Goal: Task Accomplishment & Management: Manage account settings

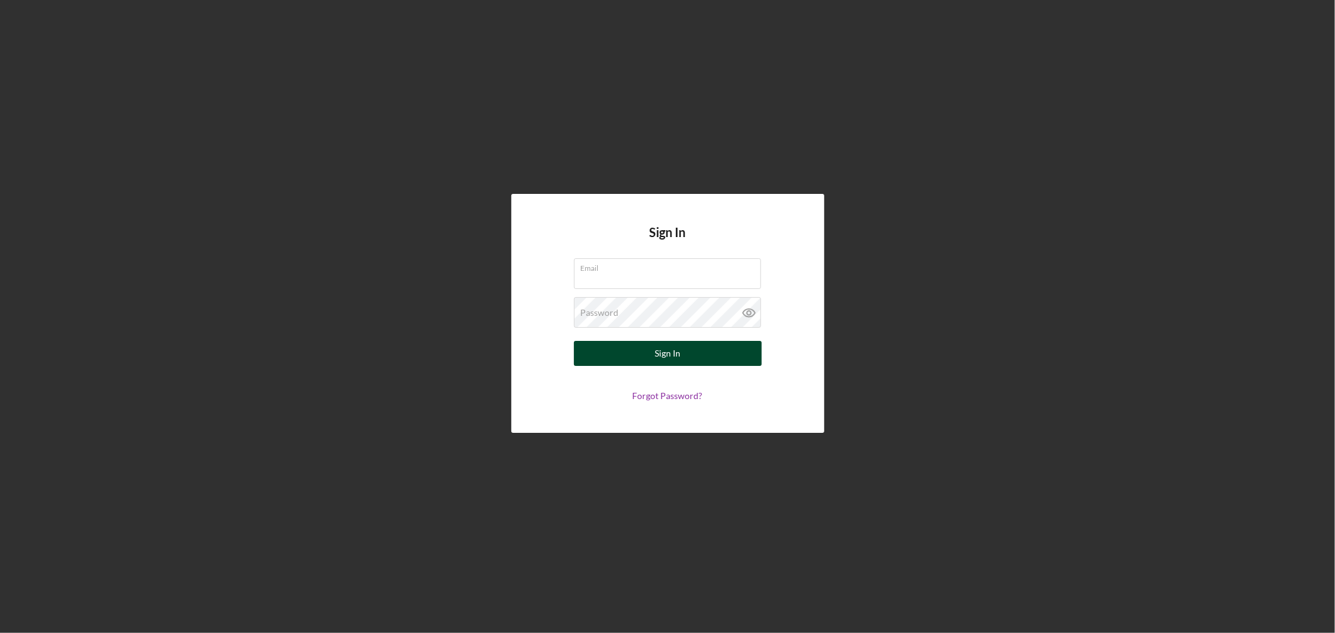
type input "[PERSON_NAME][EMAIL_ADDRESS][DOMAIN_NAME]"
click at [608, 352] on button "Sign In" at bounding box center [668, 353] width 188 height 25
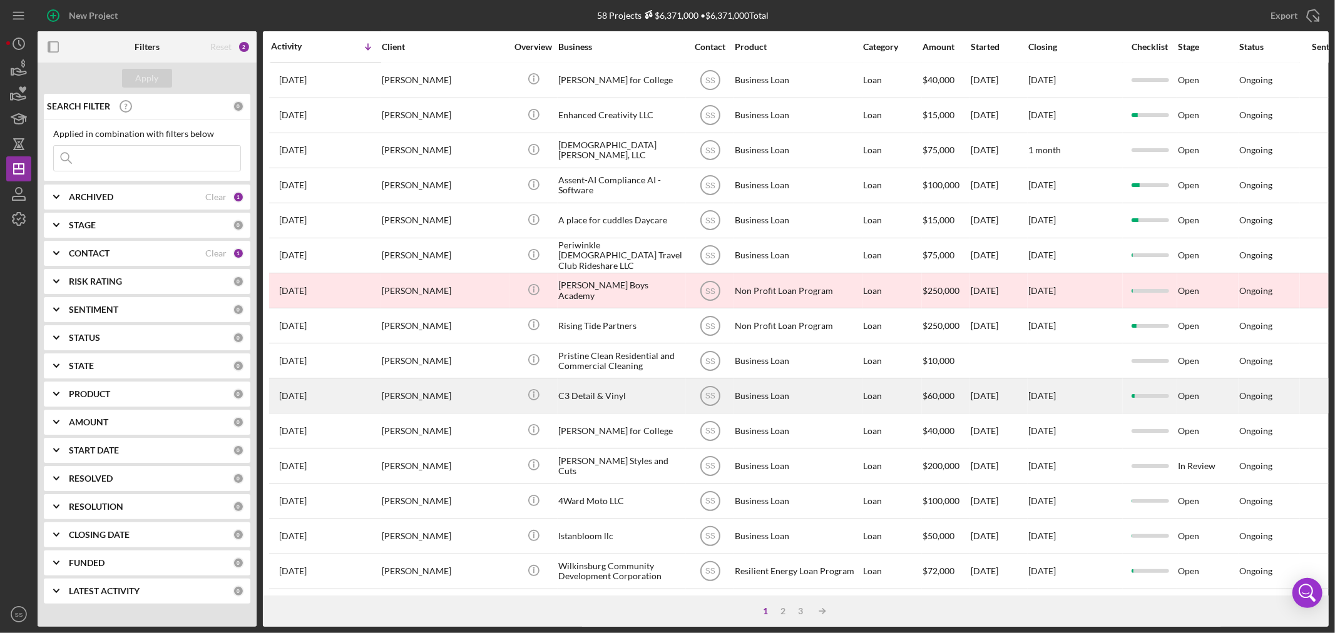
scroll to position [374, 0]
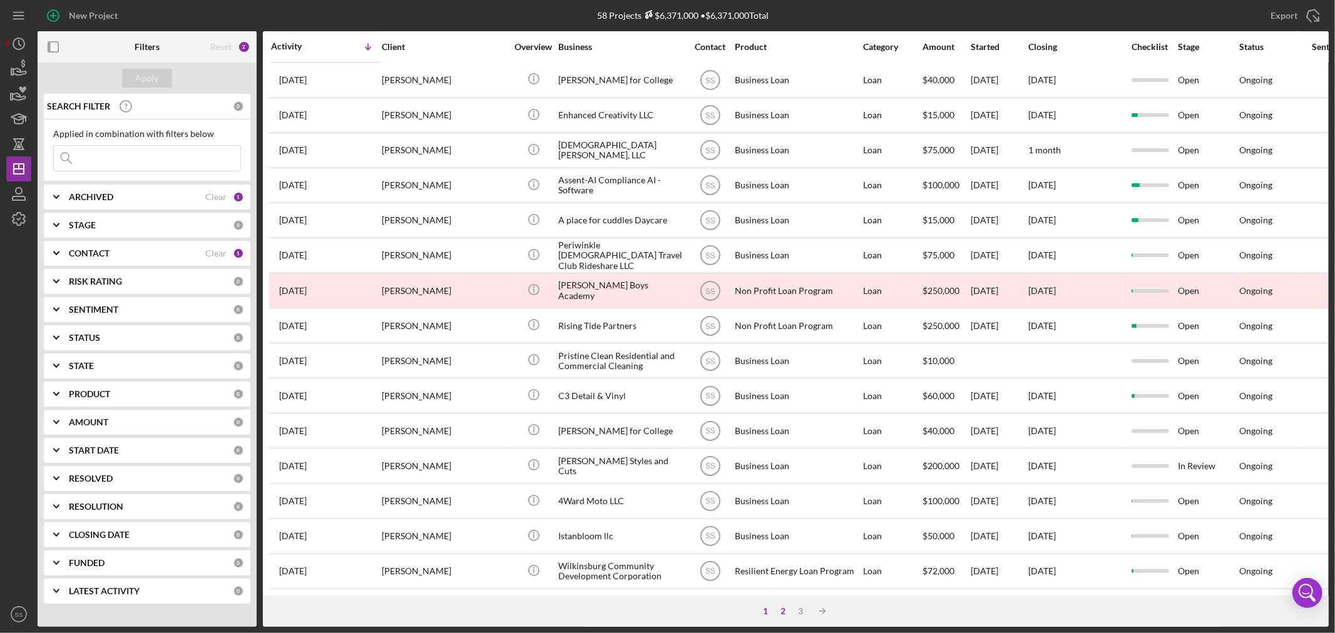
click at [782, 609] on div "2" at bounding box center [784, 611] width 18 height 10
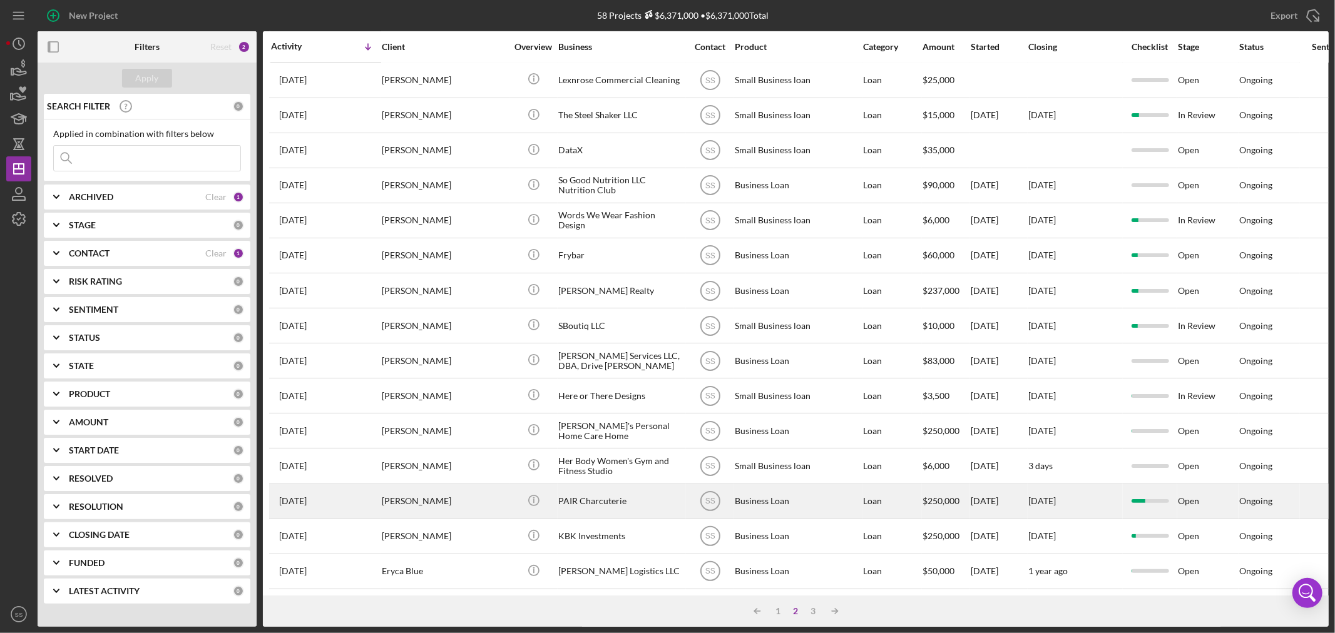
click at [479, 491] on div "[PERSON_NAME]" at bounding box center [444, 501] width 125 height 33
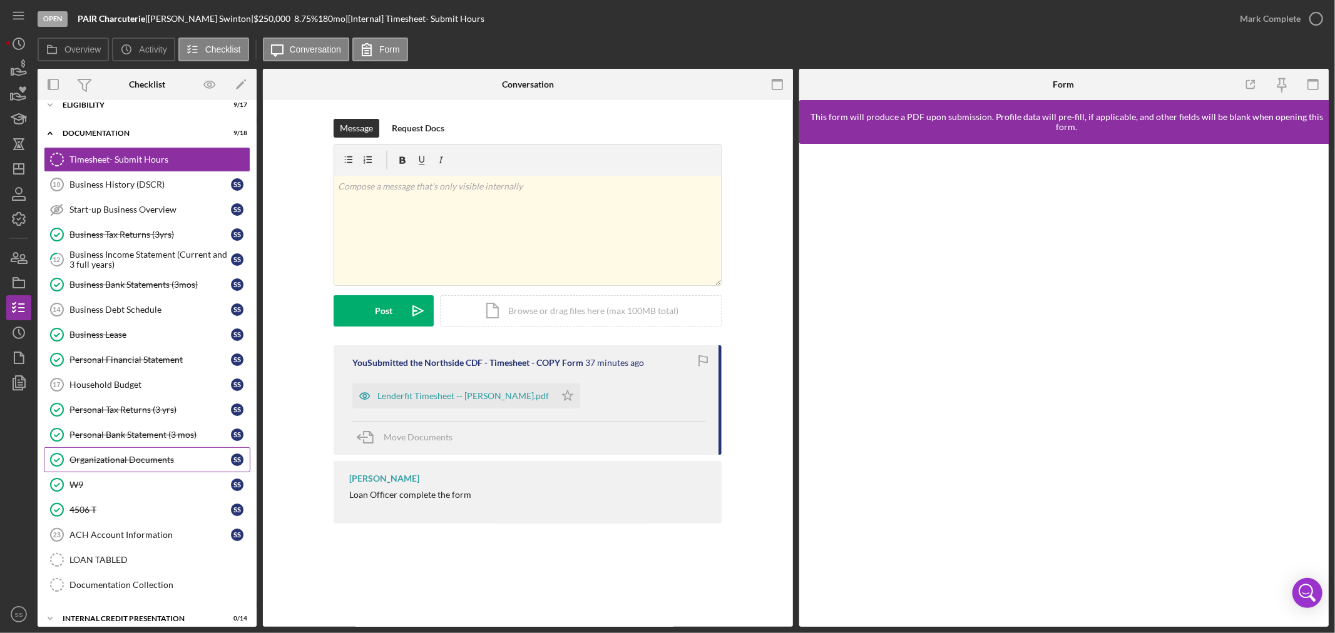
scroll to position [26, 0]
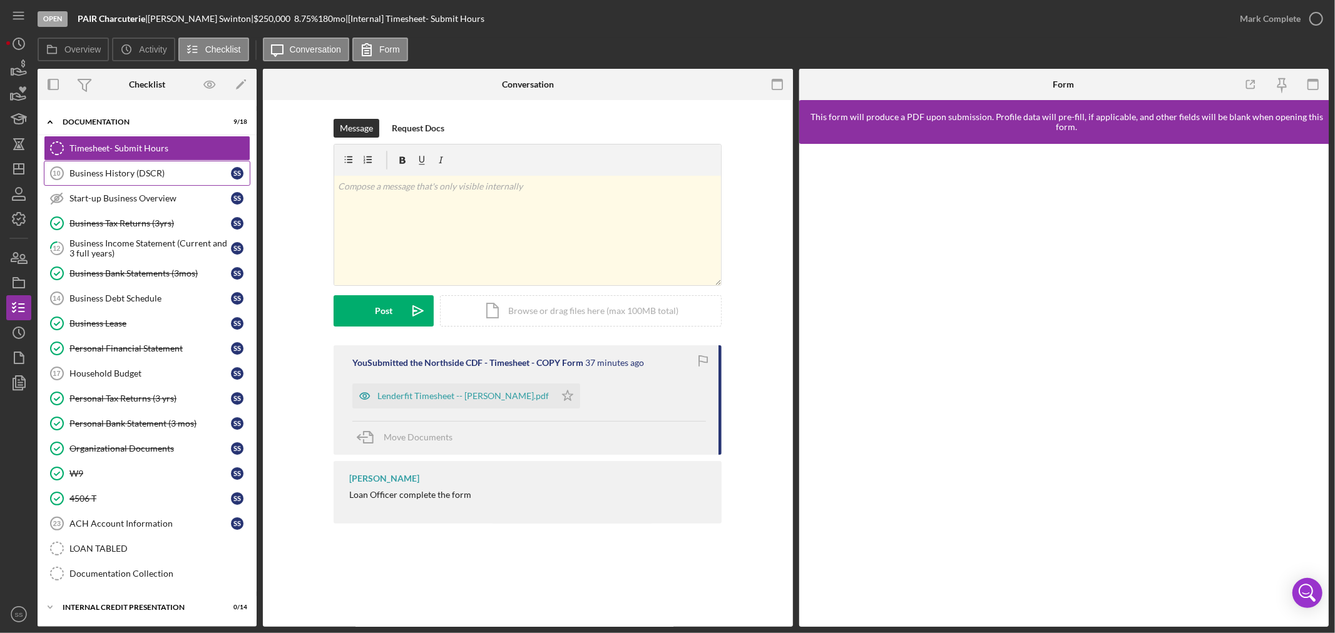
click at [79, 176] on div "Business History (DSCR)" at bounding box center [149, 173] width 161 height 10
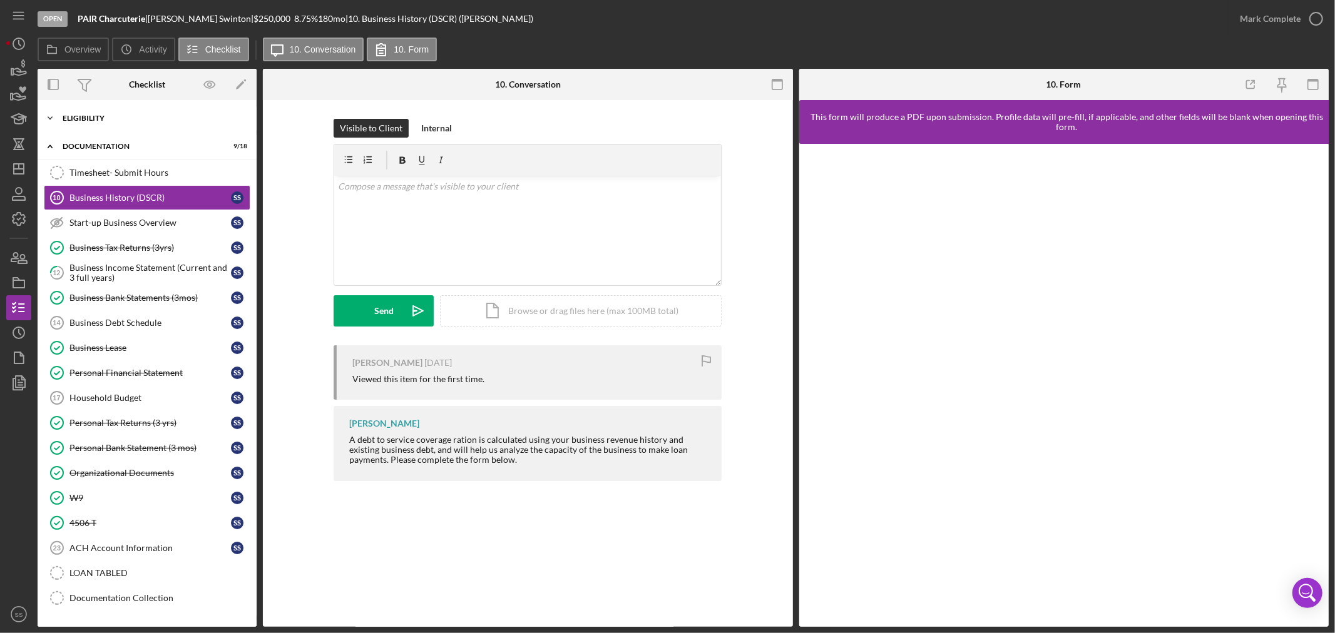
click at [116, 117] on div "Eligibility" at bounding box center [152, 119] width 178 height 8
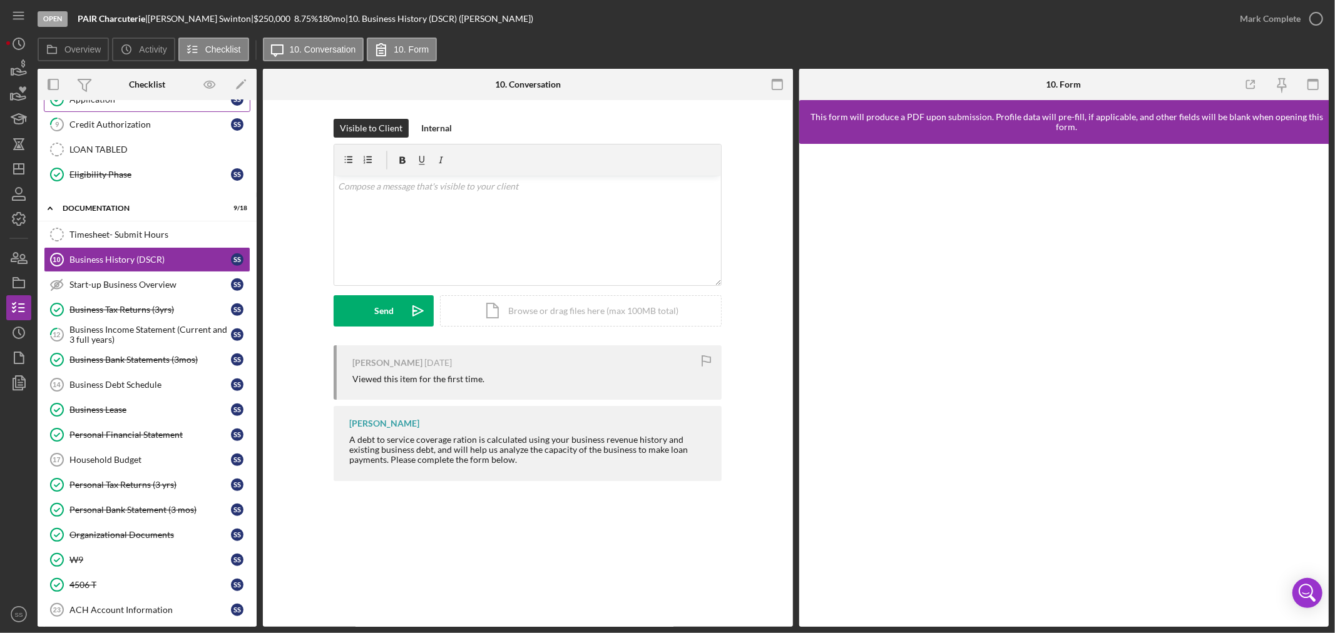
scroll to position [417, 0]
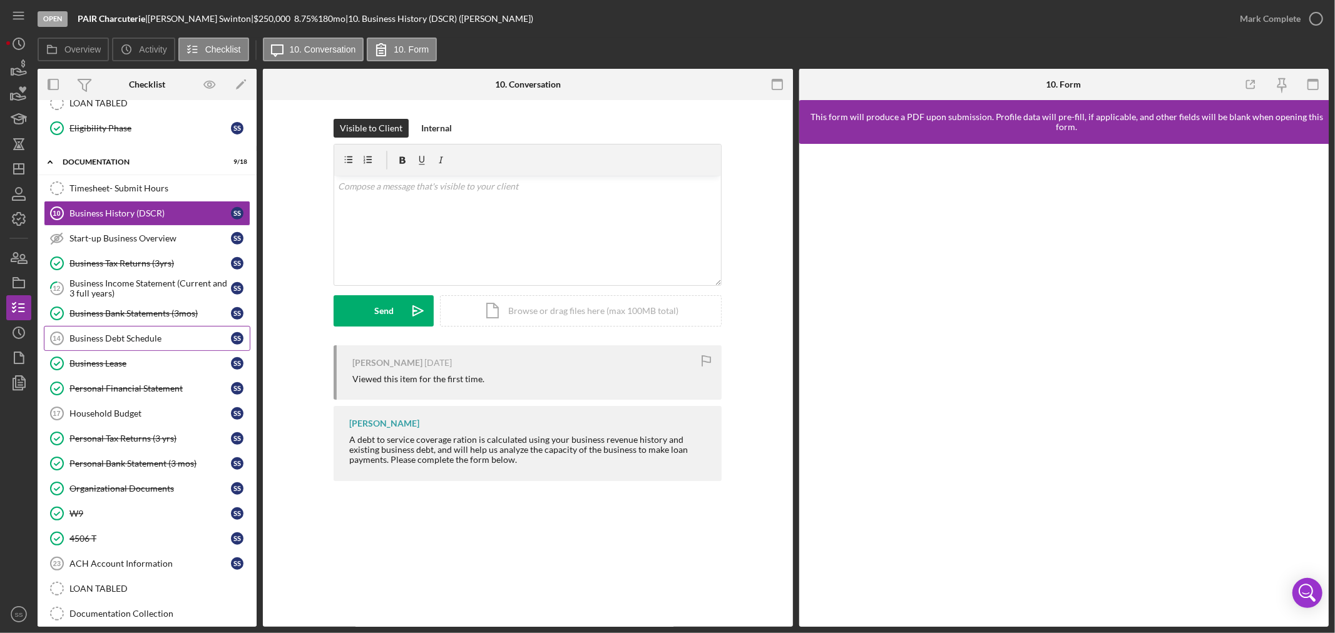
click at [144, 335] on div "Business Debt Schedule" at bounding box center [149, 339] width 161 height 10
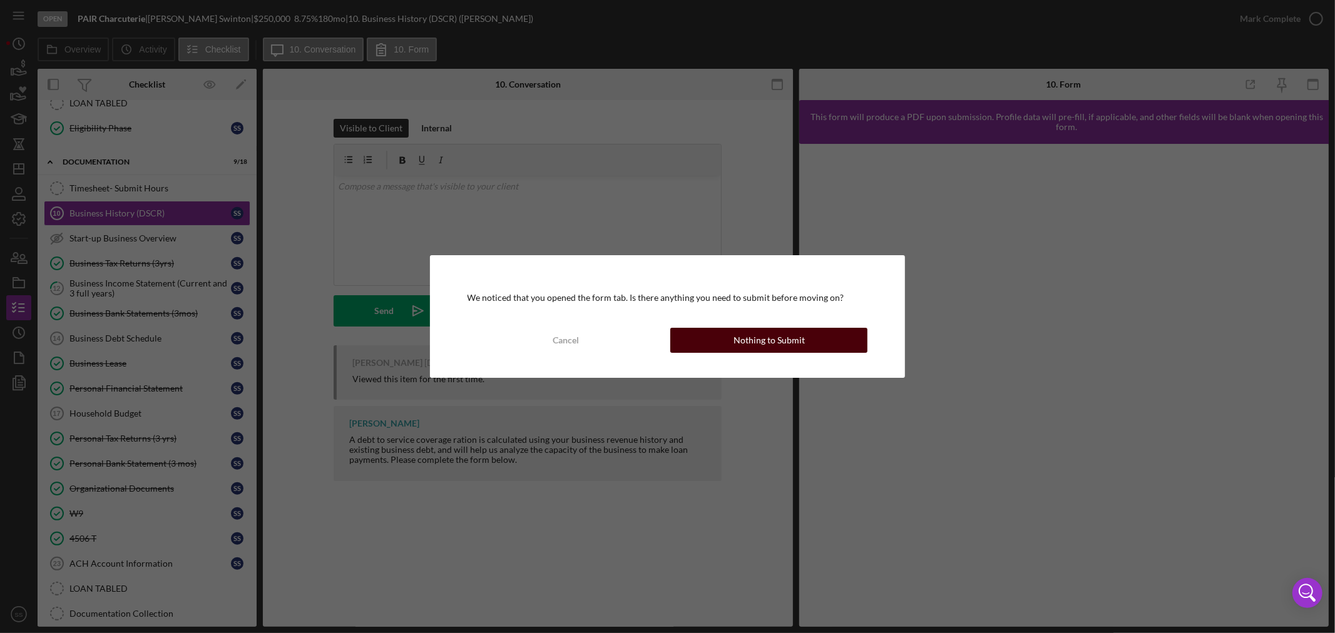
click at [825, 345] on button "Nothing to Submit" at bounding box center [768, 340] width 197 height 25
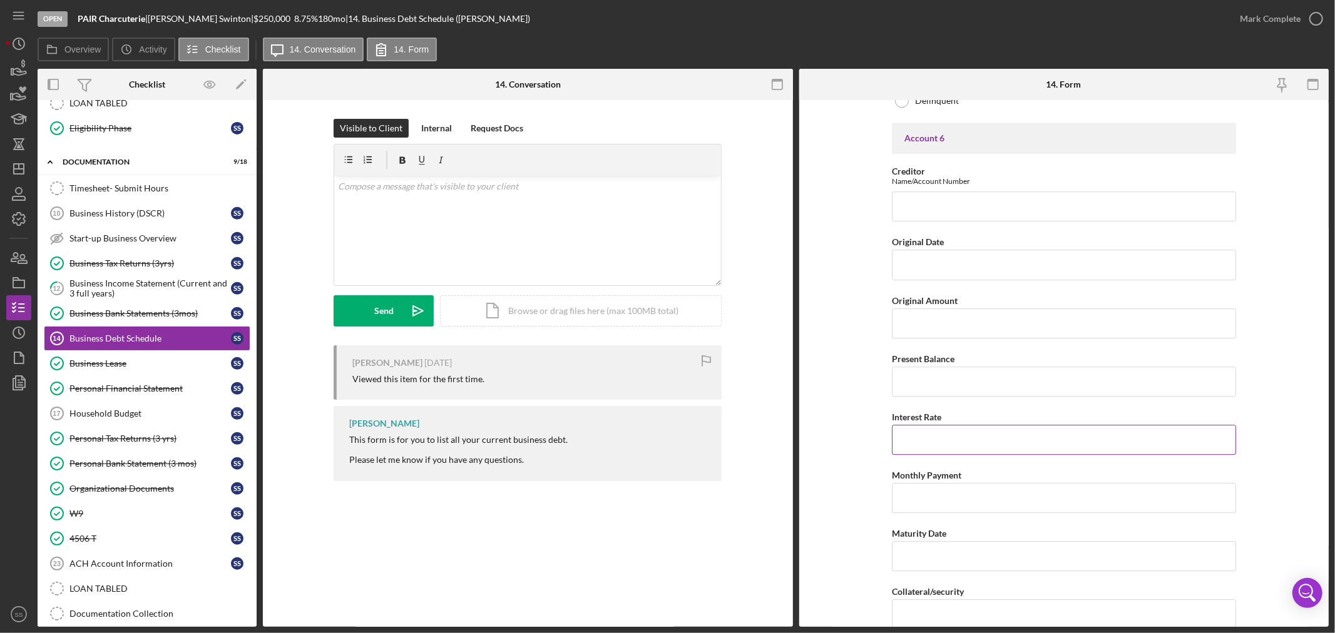
scroll to position [3135, 0]
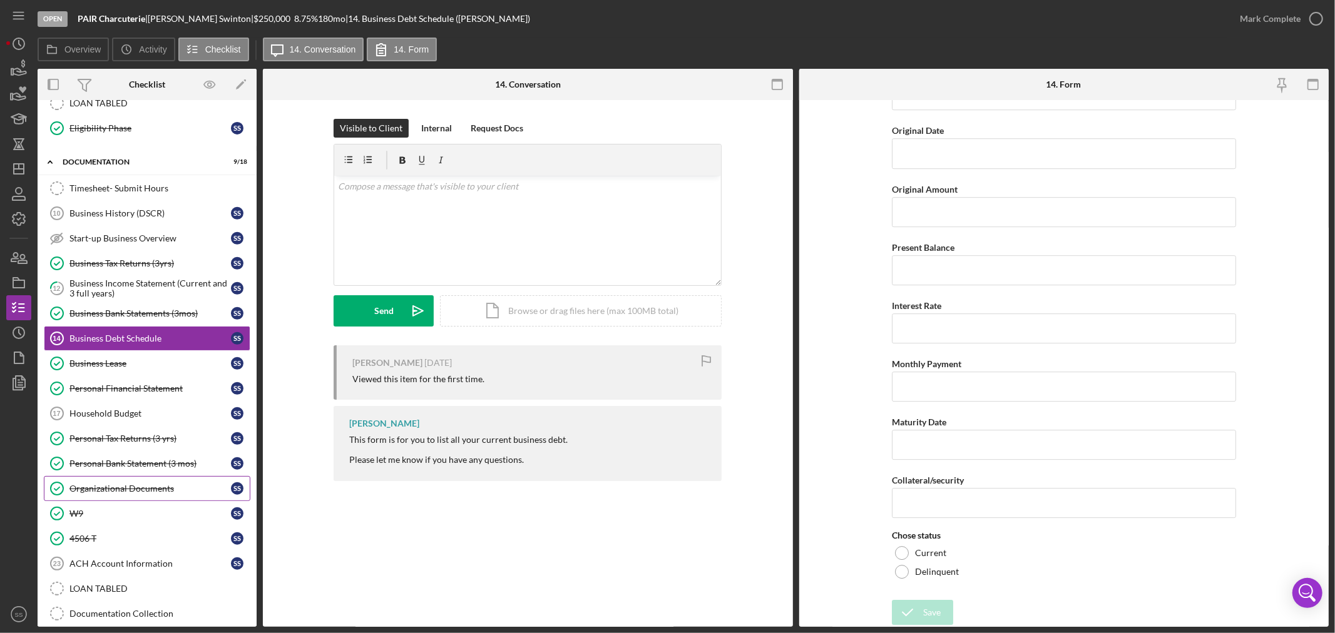
click at [159, 497] on link "Organizational Documents Organizational Documents S S" at bounding box center [147, 488] width 206 height 25
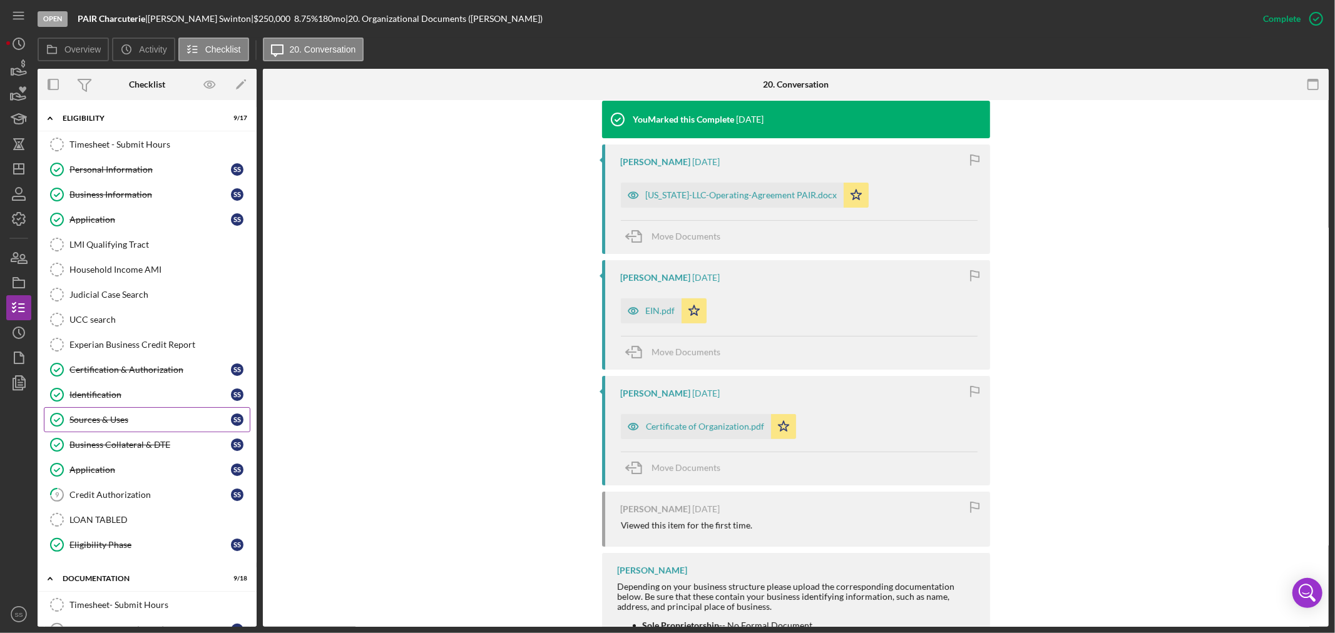
click at [58, 421] on polyline at bounding box center [56, 420] width 5 height 3
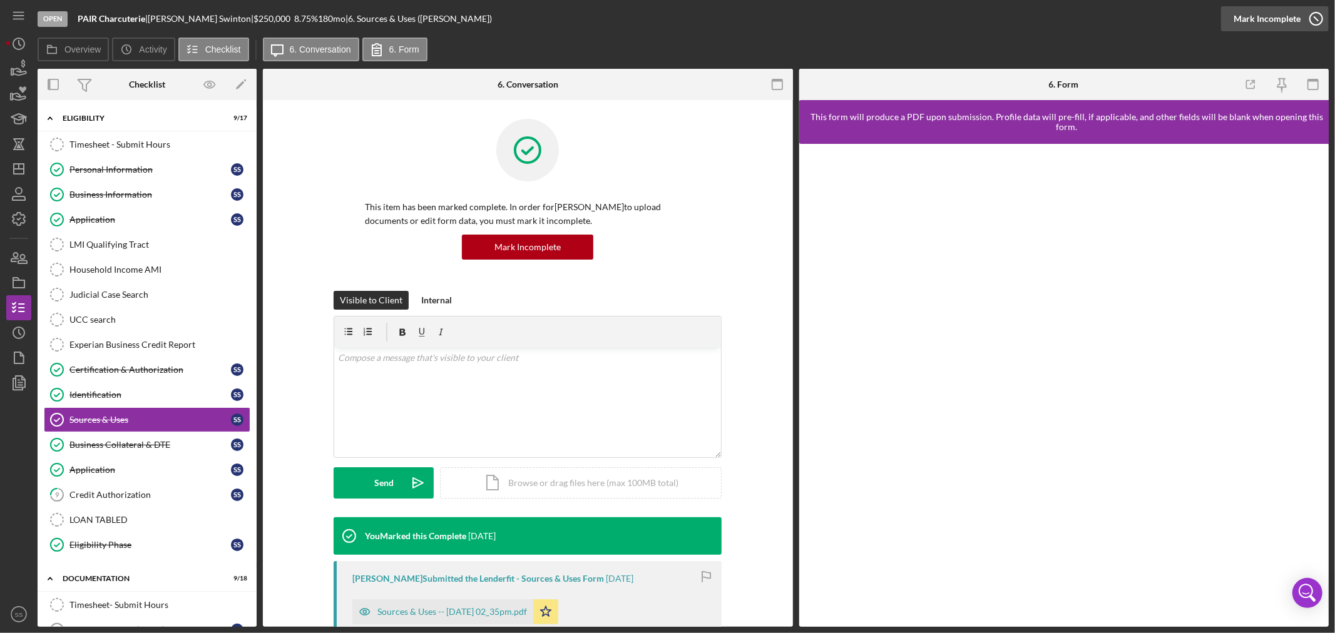
click at [1322, 15] on icon "button" at bounding box center [1315, 18] width 31 height 31
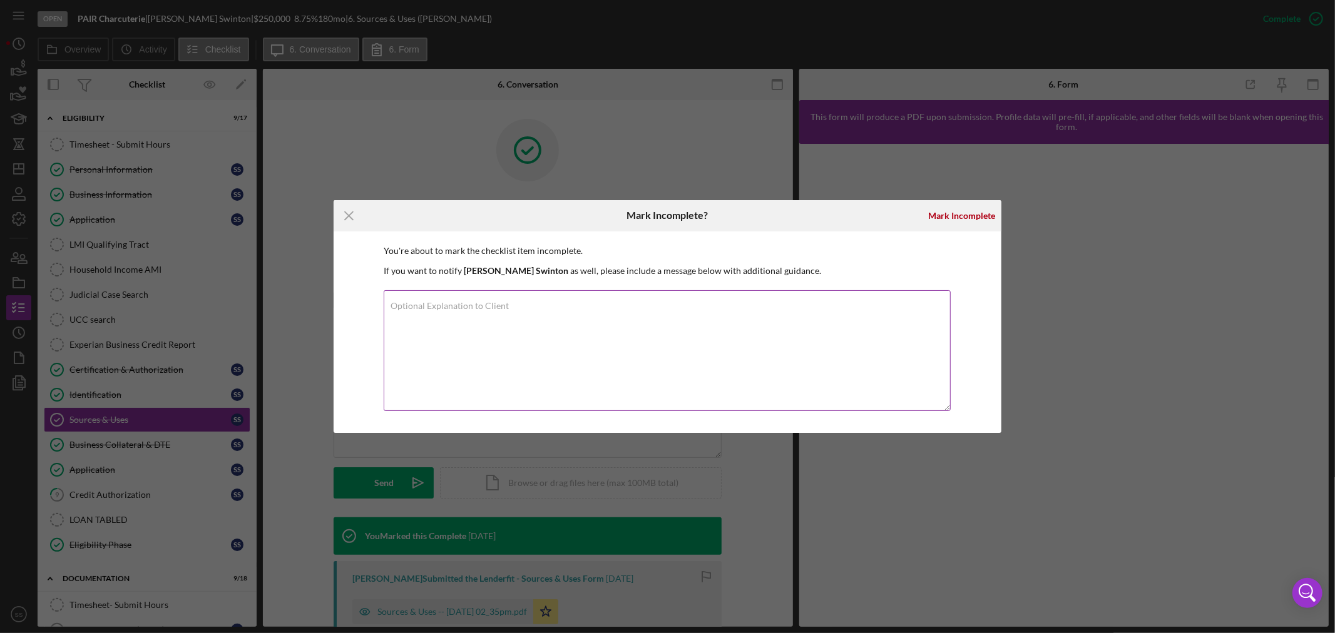
click at [504, 310] on label "Optional Explanation to Client" at bounding box center [449, 306] width 118 height 10
click at [504, 310] on textarea "Optional Explanation to Client" at bounding box center [667, 350] width 567 height 121
type textarea "This will need to be update according to what this loan will be used for."
click at [962, 218] on div "Mark Incomplete" at bounding box center [961, 215] width 67 height 25
